Goal: Communication & Community: Answer question/provide support

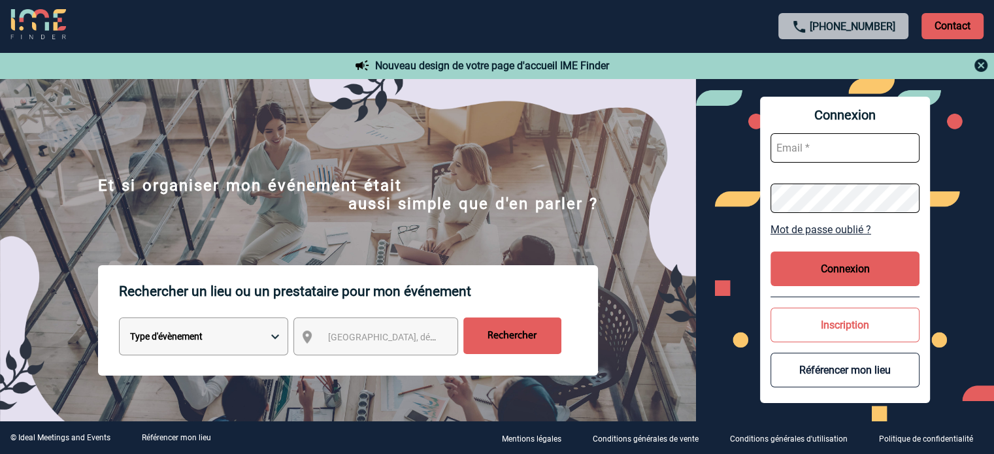
type input "cecile.schuck@capgemini.com"
click at [800, 268] on button "Connexion" at bounding box center [845, 269] width 149 height 35
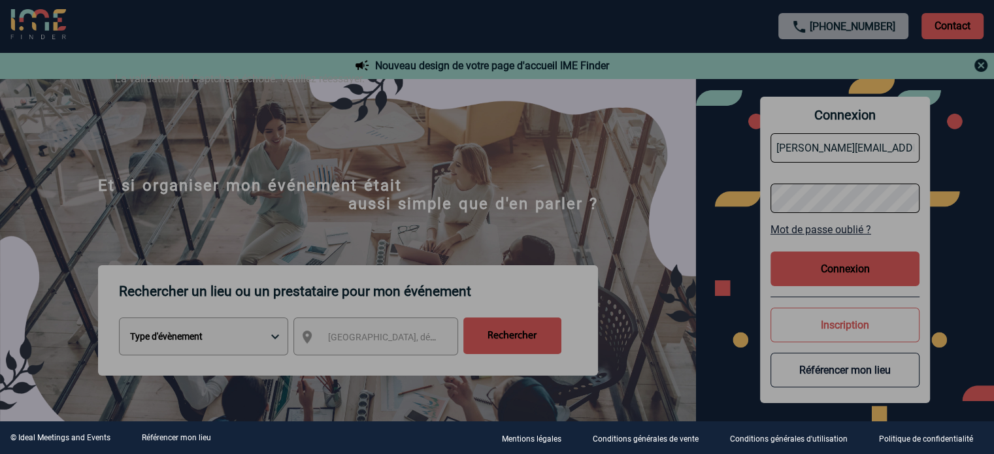
click at [621, 159] on div at bounding box center [497, 227] width 994 height 454
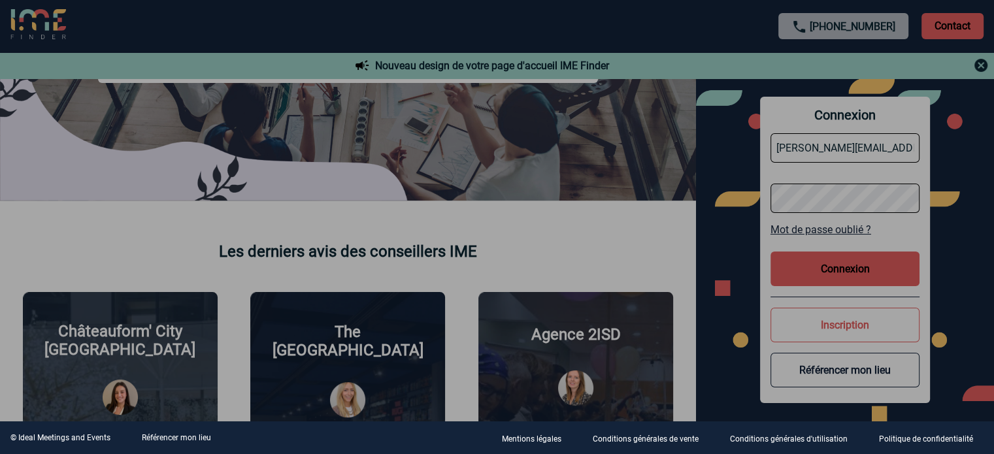
scroll to position [523, 0]
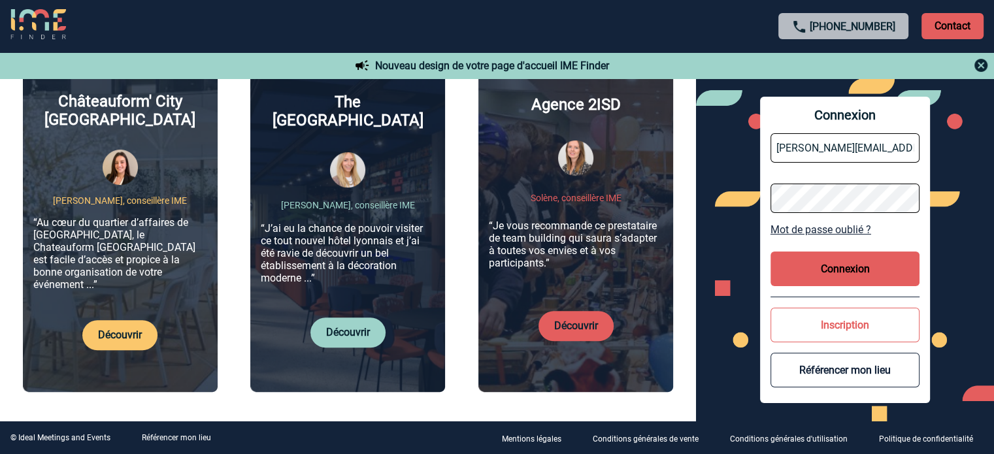
click at [821, 267] on button "Connexion" at bounding box center [845, 269] width 149 height 35
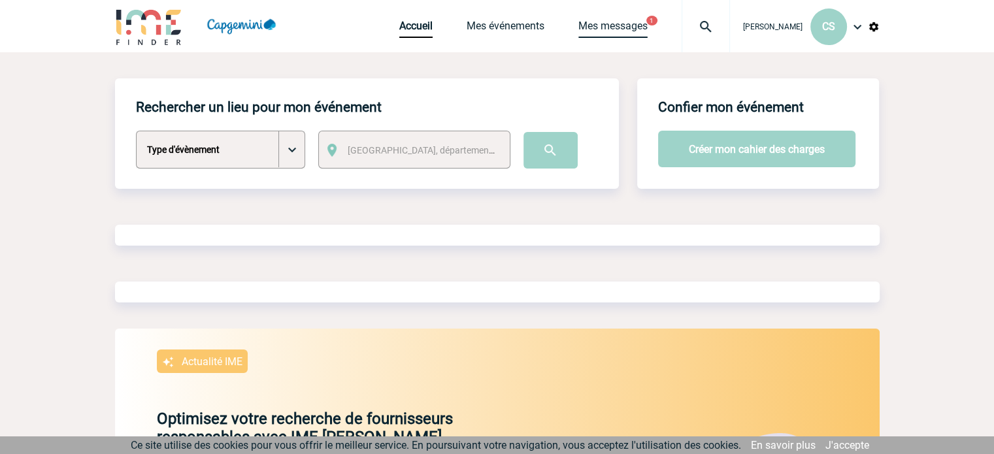
click at [629, 24] on link "Mes messages" at bounding box center [613, 29] width 69 height 18
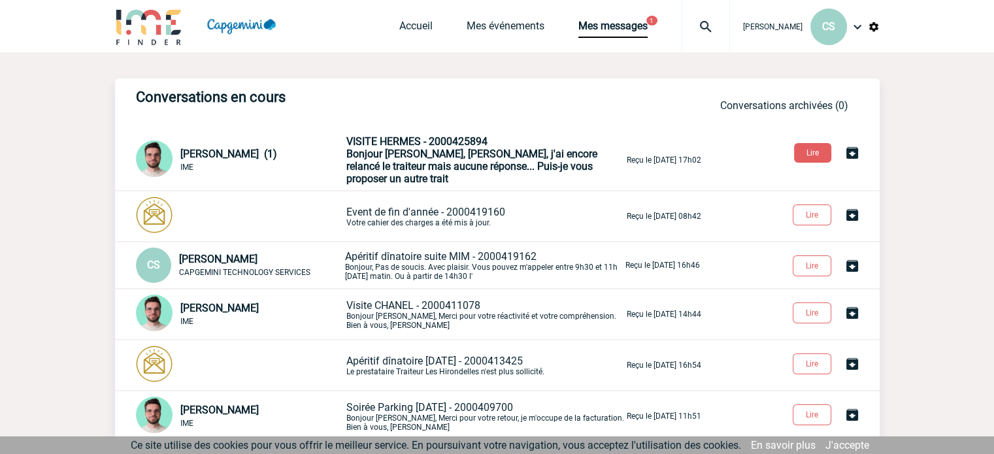
click at [475, 167] on span "Bonjour Cécile, Navré, j'ai encore relancé le traiteur mais aucune réponse... P…" at bounding box center [472, 166] width 251 height 37
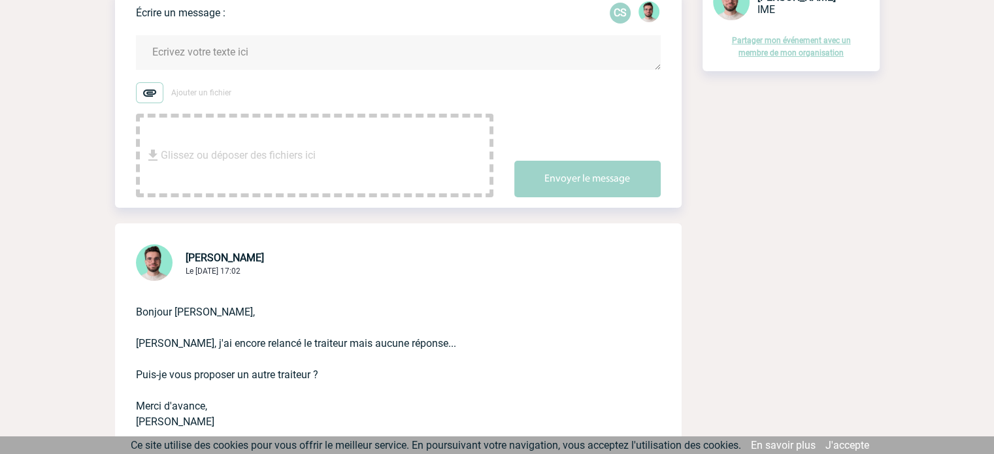
scroll to position [131, 0]
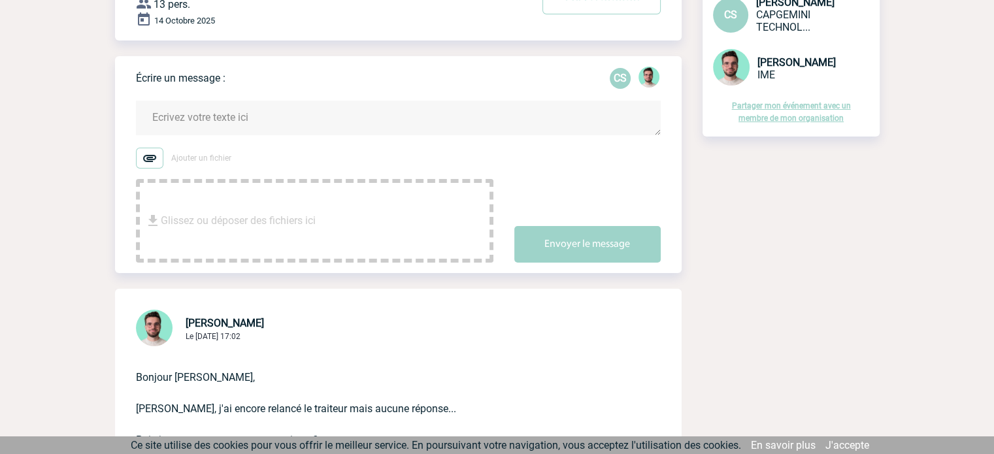
click at [283, 120] on textarea at bounding box center [398, 118] width 525 height 35
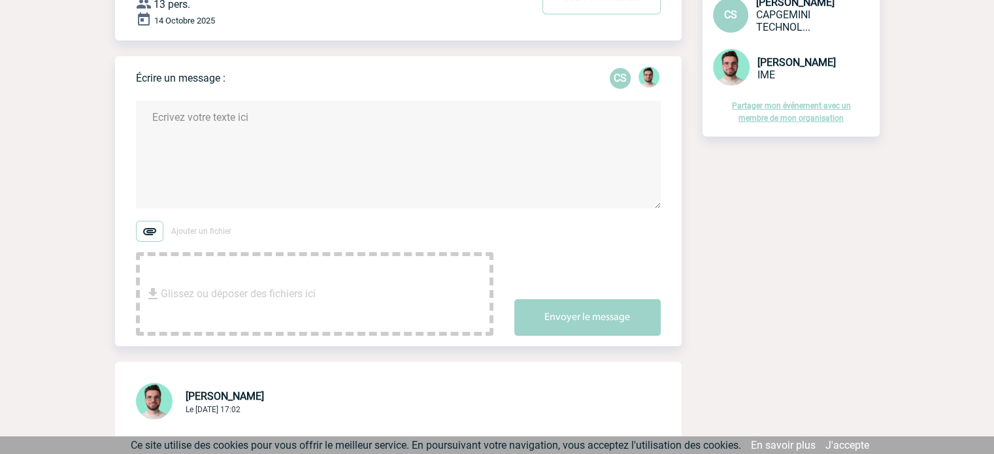
click at [311, 136] on textarea at bounding box center [398, 155] width 525 height 108
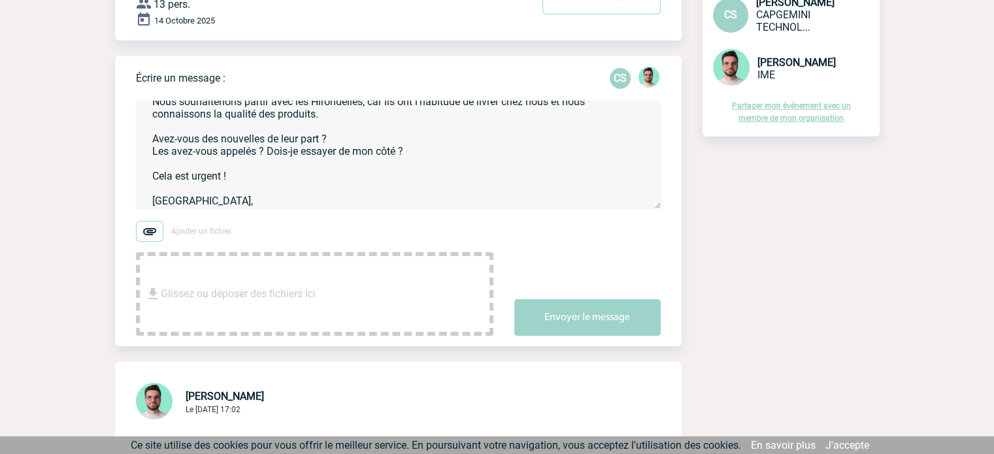
scroll to position [65, 0]
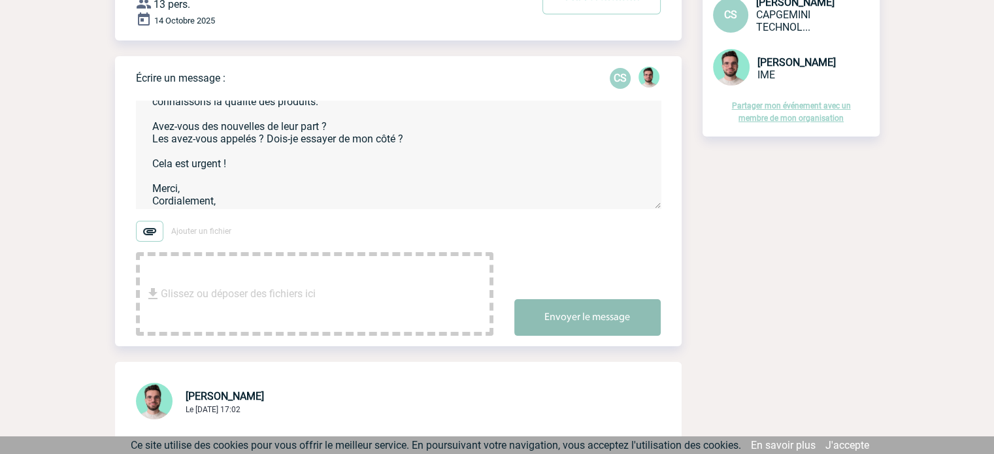
type textarea "Bonjour Benjamin, J'espère que vous allez bien. Nous souhaiterions partir avec …"
click at [591, 324] on button "Envoyer le message" at bounding box center [588, 317] width 146 height 37
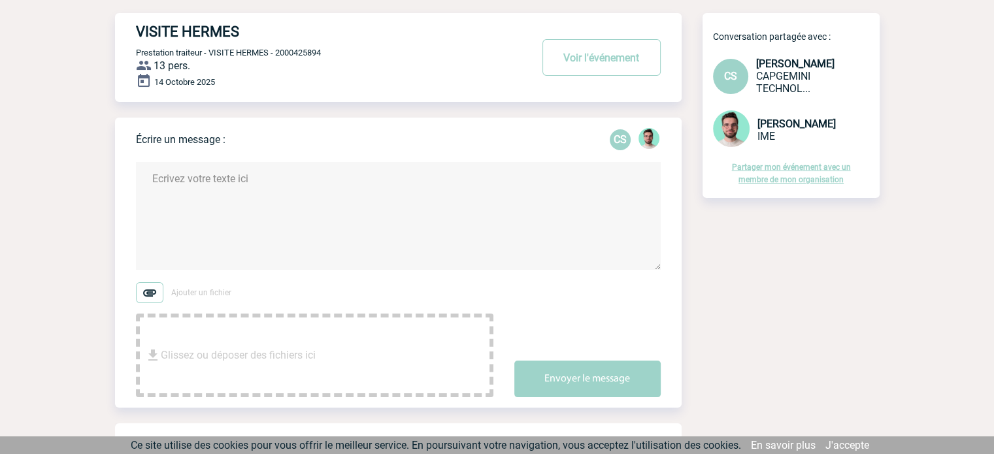
scroll to position [0, 0]
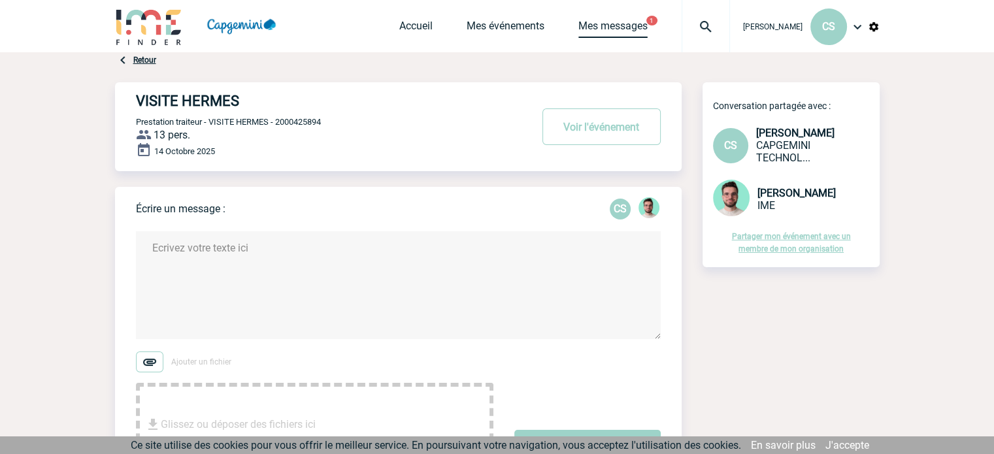
click at [626, 21] on link "Mes messages" at bounding box center [613, 29] width 69 height 18
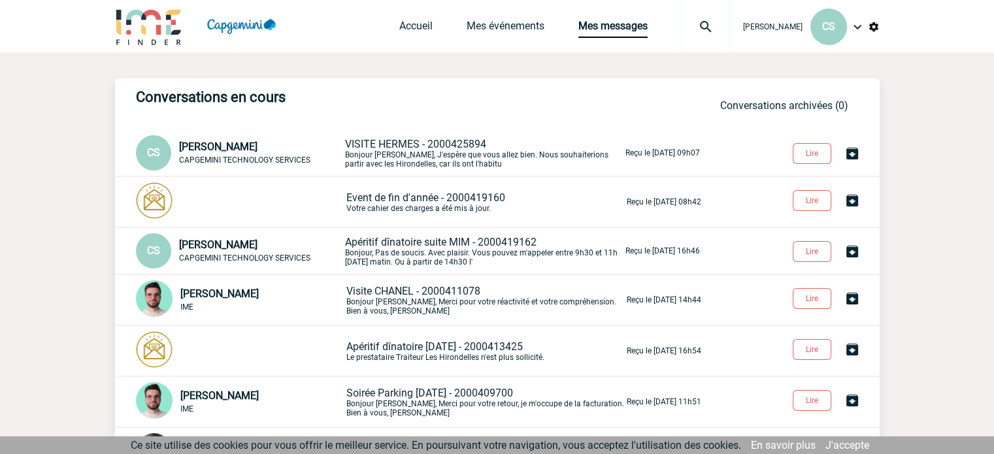
click at [976, 262] on body "[PERSON_NAME] CS Accueil Mes événements 0" at bounding box center [497, 369] width 994 height 738
